Goal: Task Accomplishment & Management: Use online tool/utility

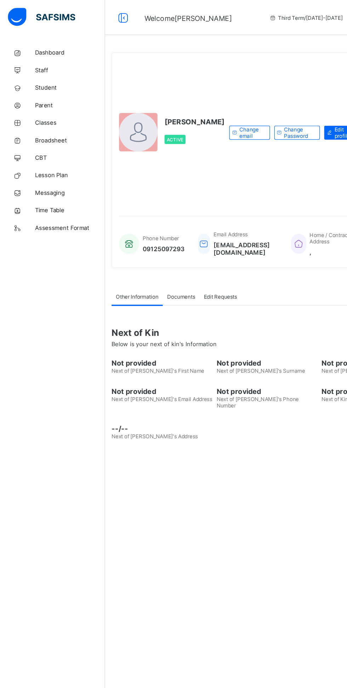
click at [71, 113] on span "Broadsheet" at bounding box center [56, 114] width 57 height 6
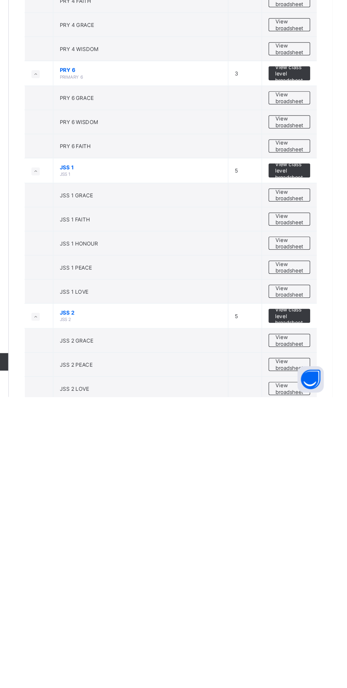
scroll to position [298, 0]
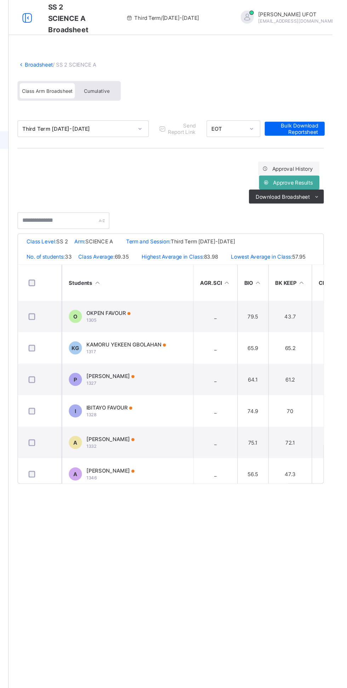
click at [154, 72] on span "Cumulative" at bounding box center [156, 73] width 21 height 5
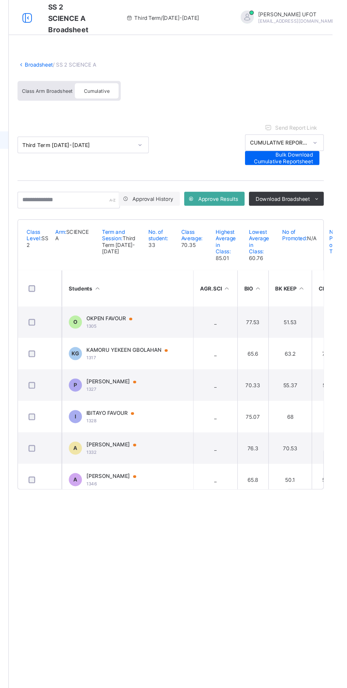
click at [157, 240] on th "Students" at bounding box center [181, 233] width 106 height 29
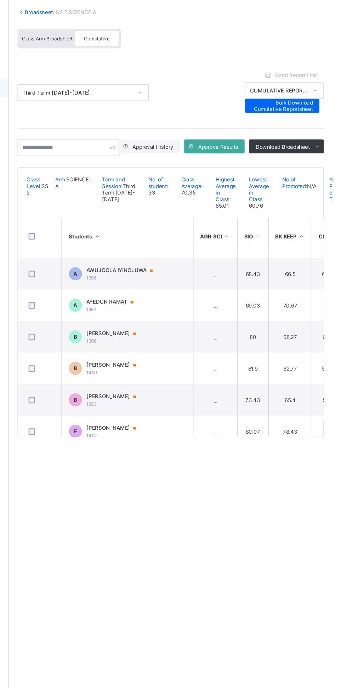
scroll to position [213, 0]
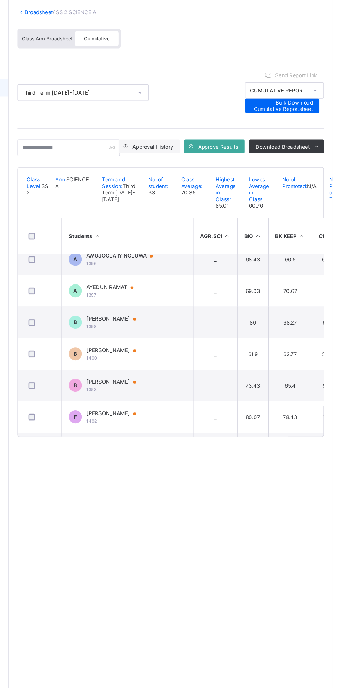
click at [165, 354] on span "[PERSON_NAME]" at bounding box center [171, 352] width 47 height 6
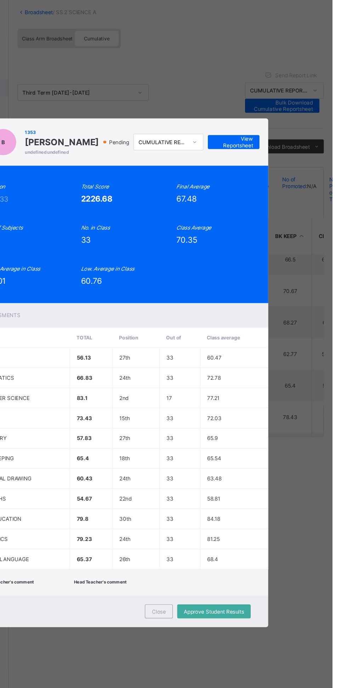
click at [283, 163] on span "View Reportsheet" at bounding box center [267, 157] width 31 height 11
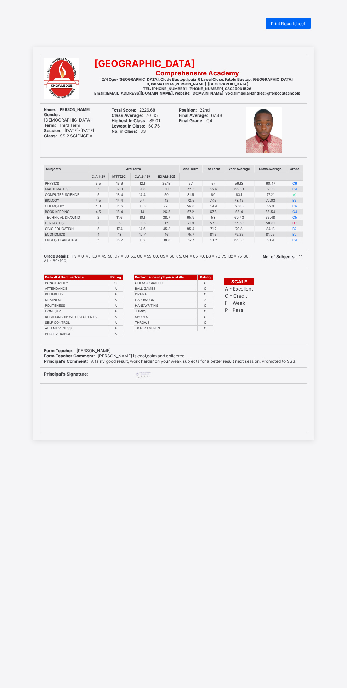
click at [279, 23] on span "Print Reportsheet" at bounding box center [288, 23] width 34 height 5
